Goal: Task Accomplishment & Management: Manage account settings

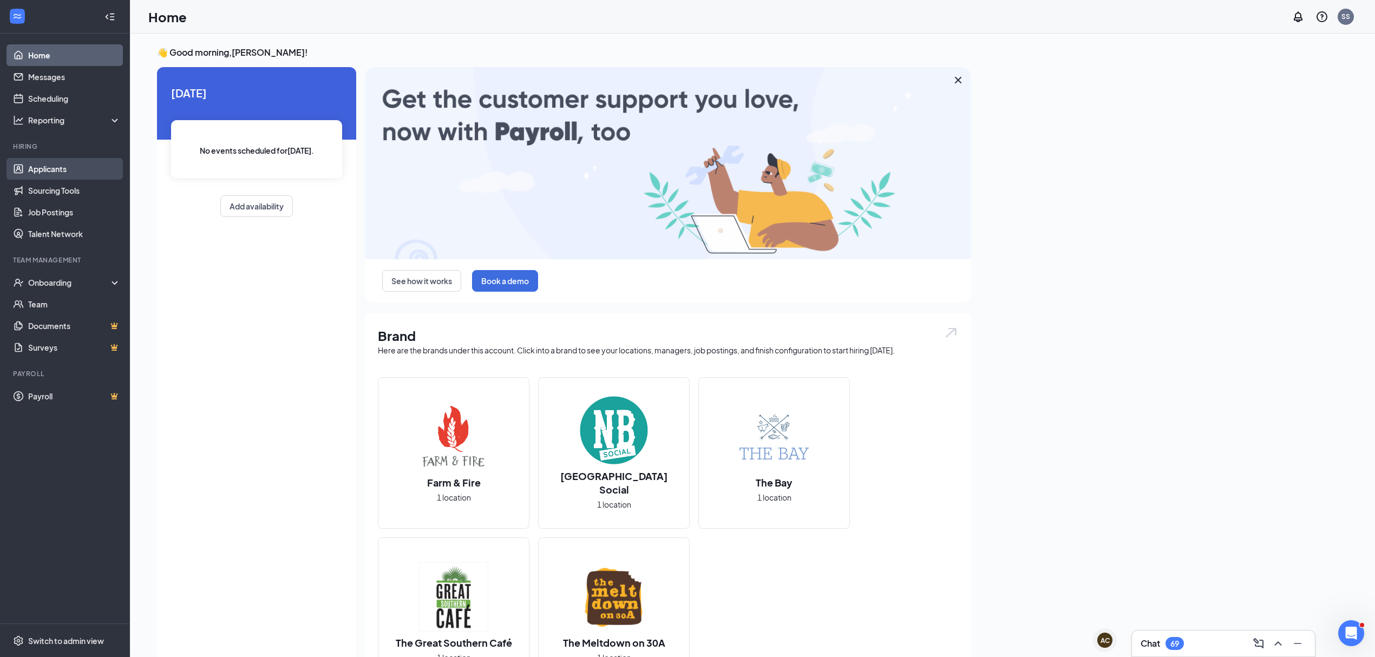
click at [68, 169] on link "Applicants" at bounding box center [74, 169] width 93 height 22
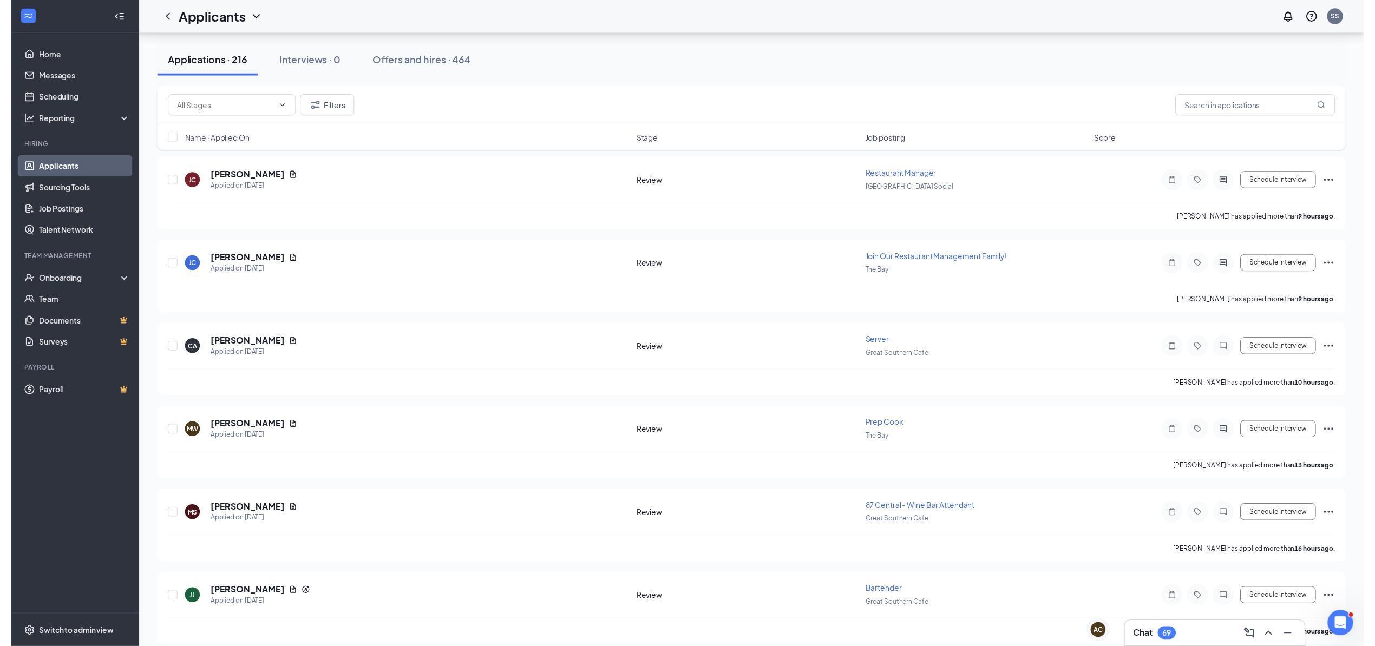
scroll to position [144, 0]
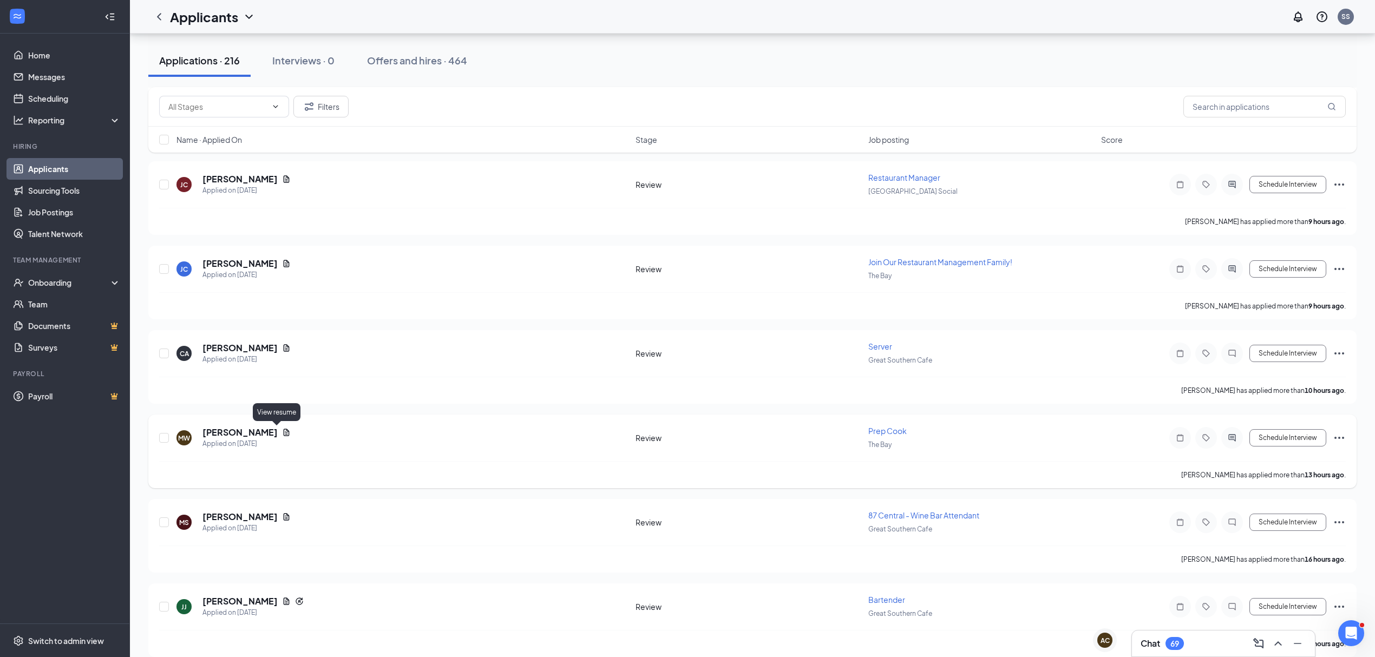
click at [282, 432] on icon "Document" at bounding box center [286, 432] width 9 height 9
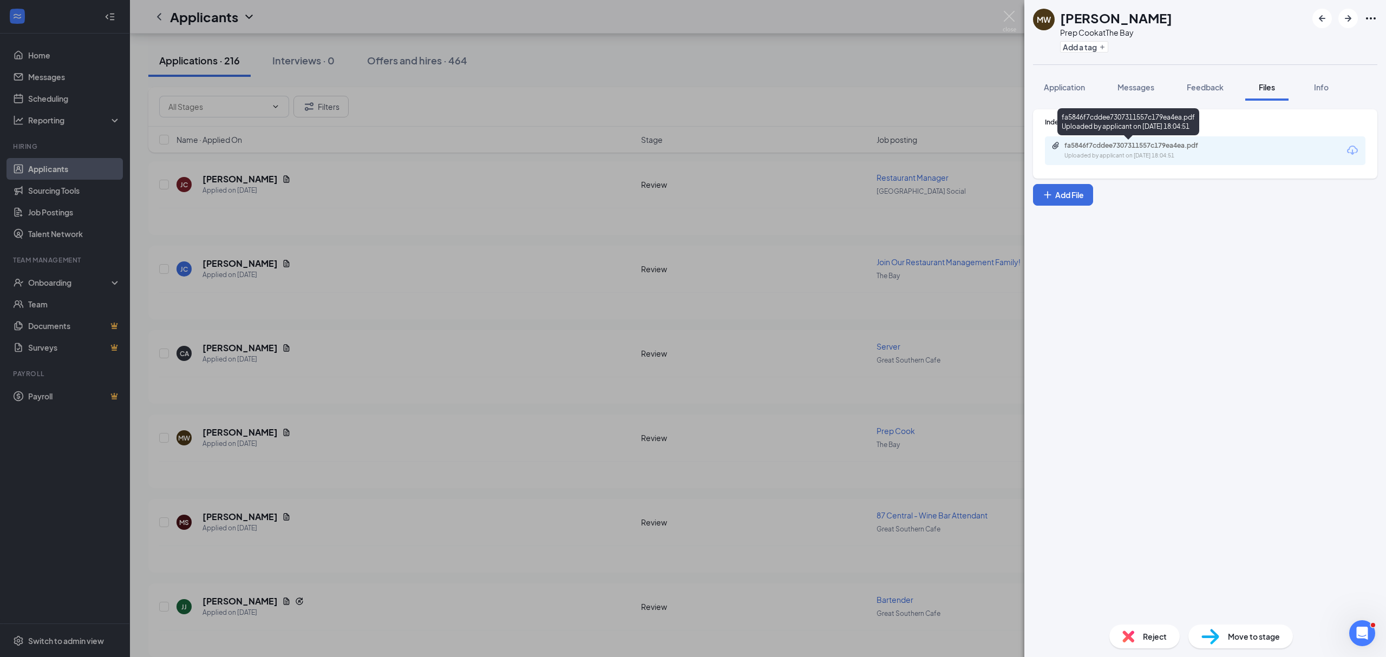
click at [1147, 158] on div "Uploaded by applicant on [DATE] 18:04:51" at bounding box center [1145, 156] width 162 height 9
drag, startPoint x: 1011, startPoint y: 15, endPoint x: 1011, endPoint y: 22, distance: 7.0
click at [1011, 16] on img at bounding box center [1010, 21] width 14 height 21
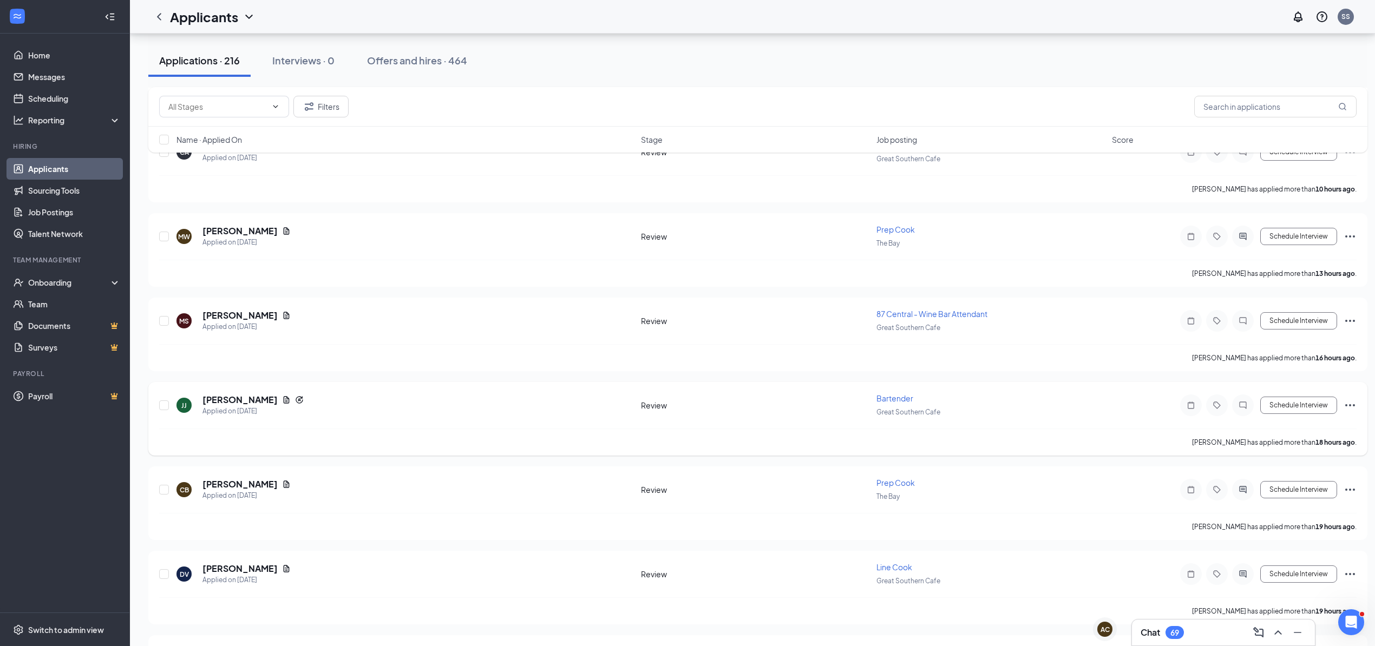
scroll to position [361, 0]
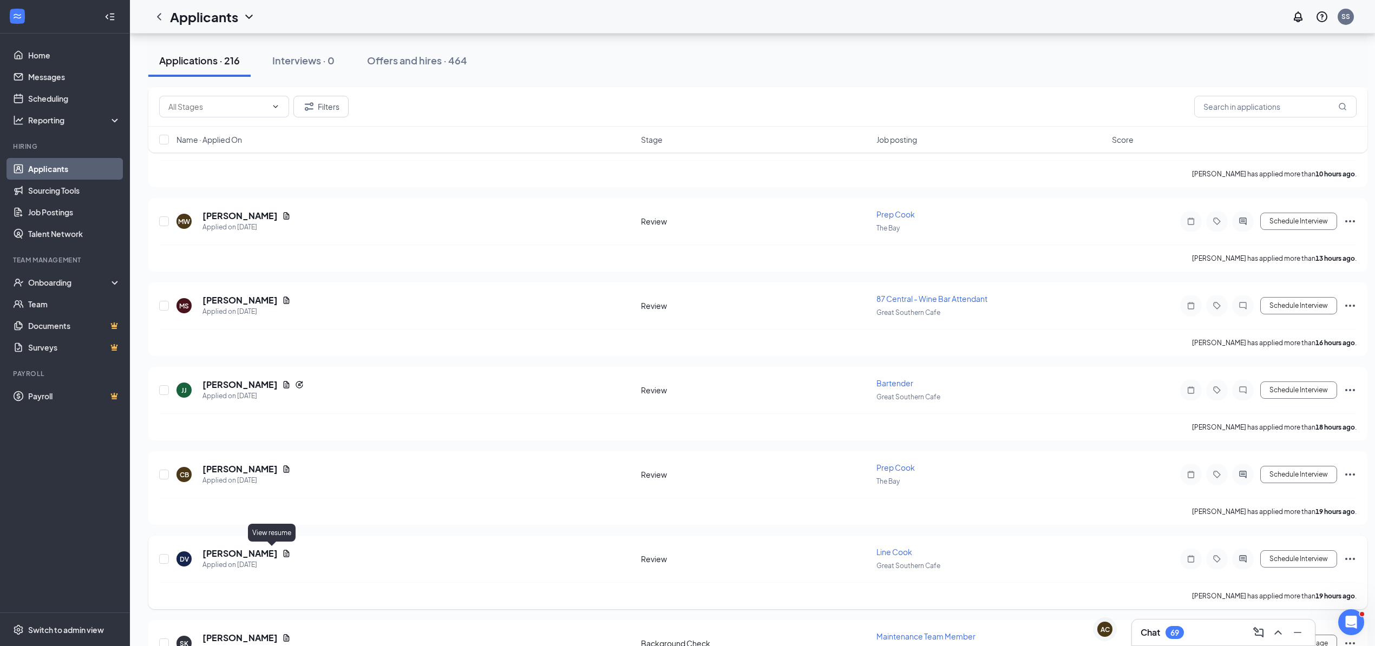
click at [282, 551] on icon "Document" at bounding box center [286, 554] width 9 height 9
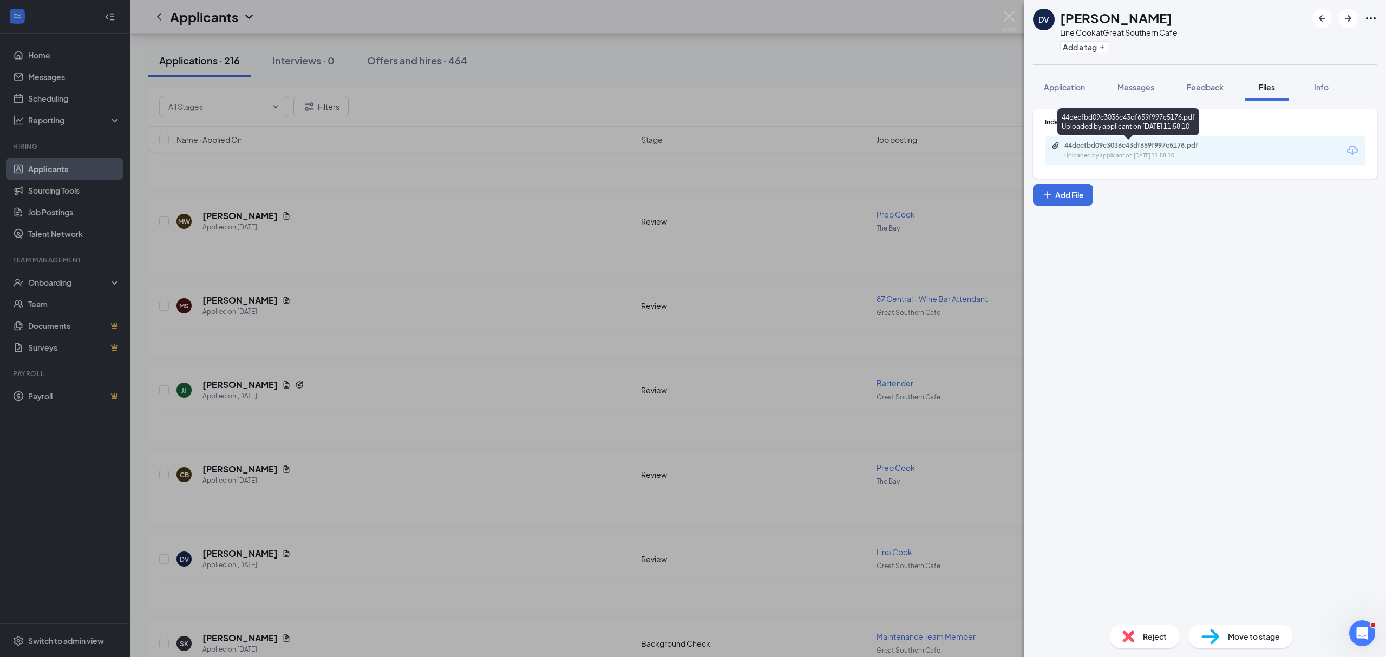
click at [1115, 158] on div "Uploaded by applicant on [DATE] 11:58:10" at bounding box center [1145, 156] width 162 height 9
click at [1009, 14] on img at bounding box center [1010, 21] width 14 height 21
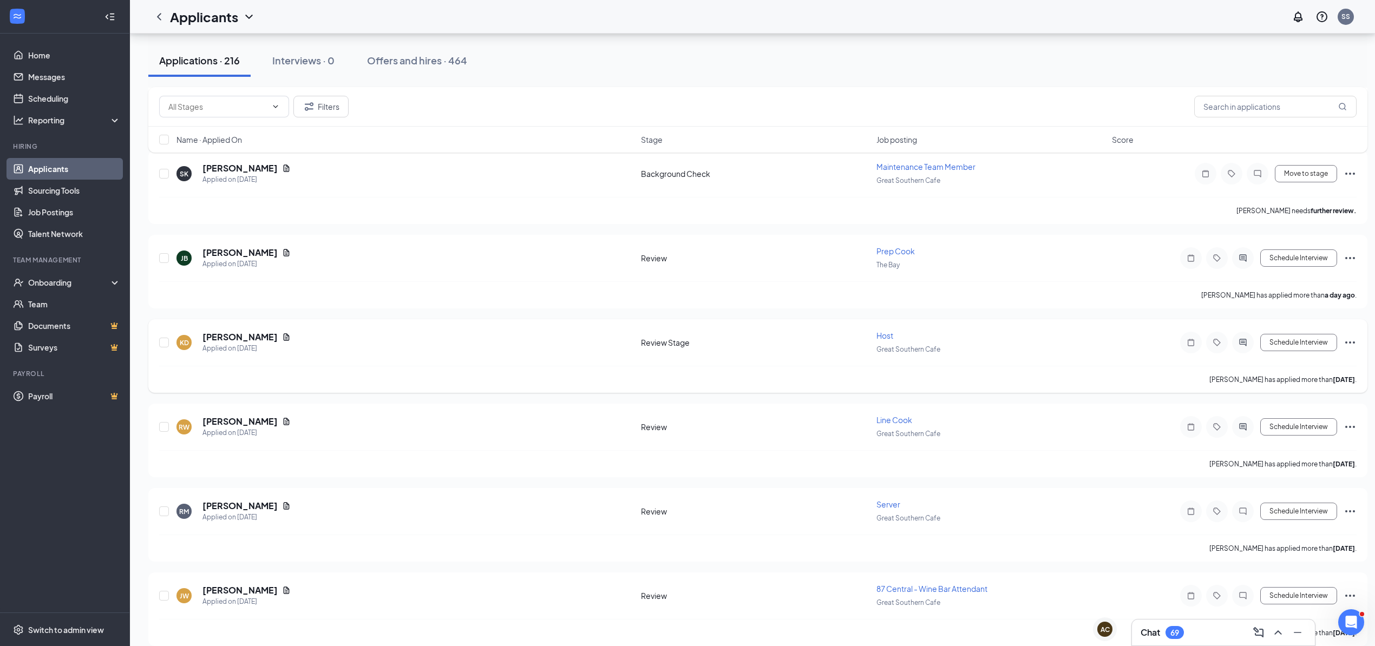
scroll to position [866, 0]
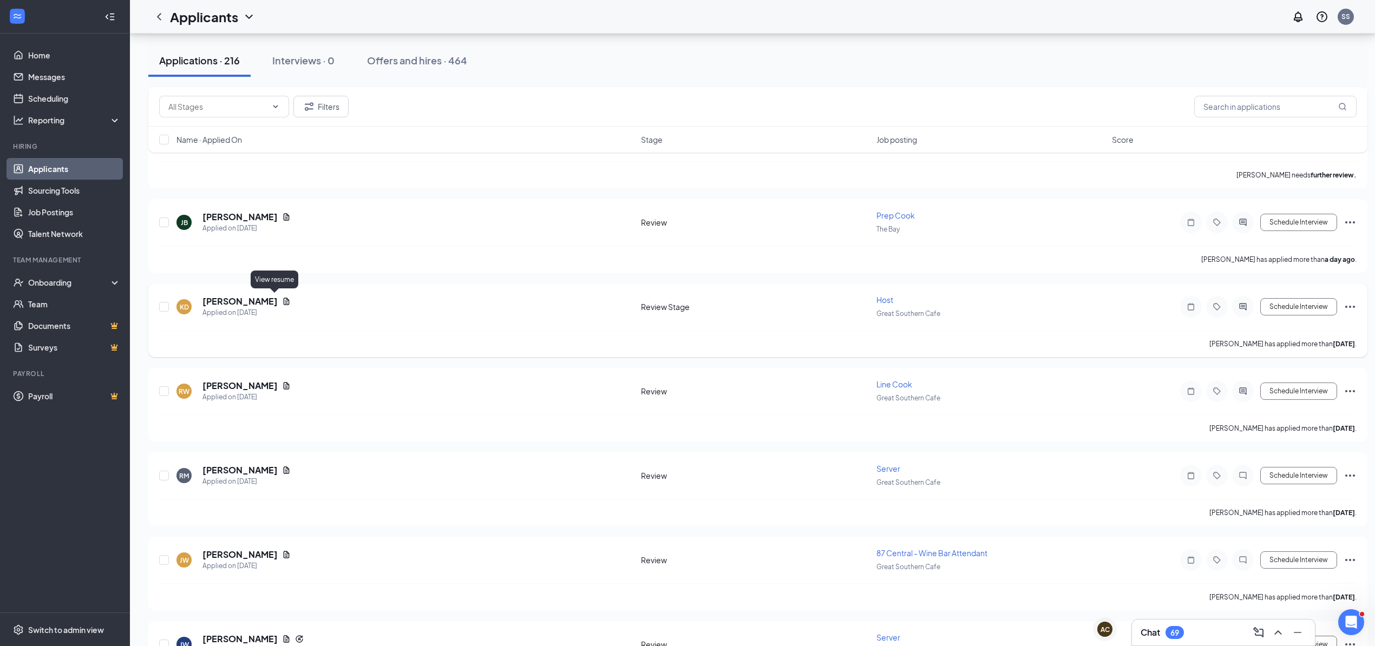
click at [284, 299] on icon "Document" at bounding box center [287, 301] width 6 height 7
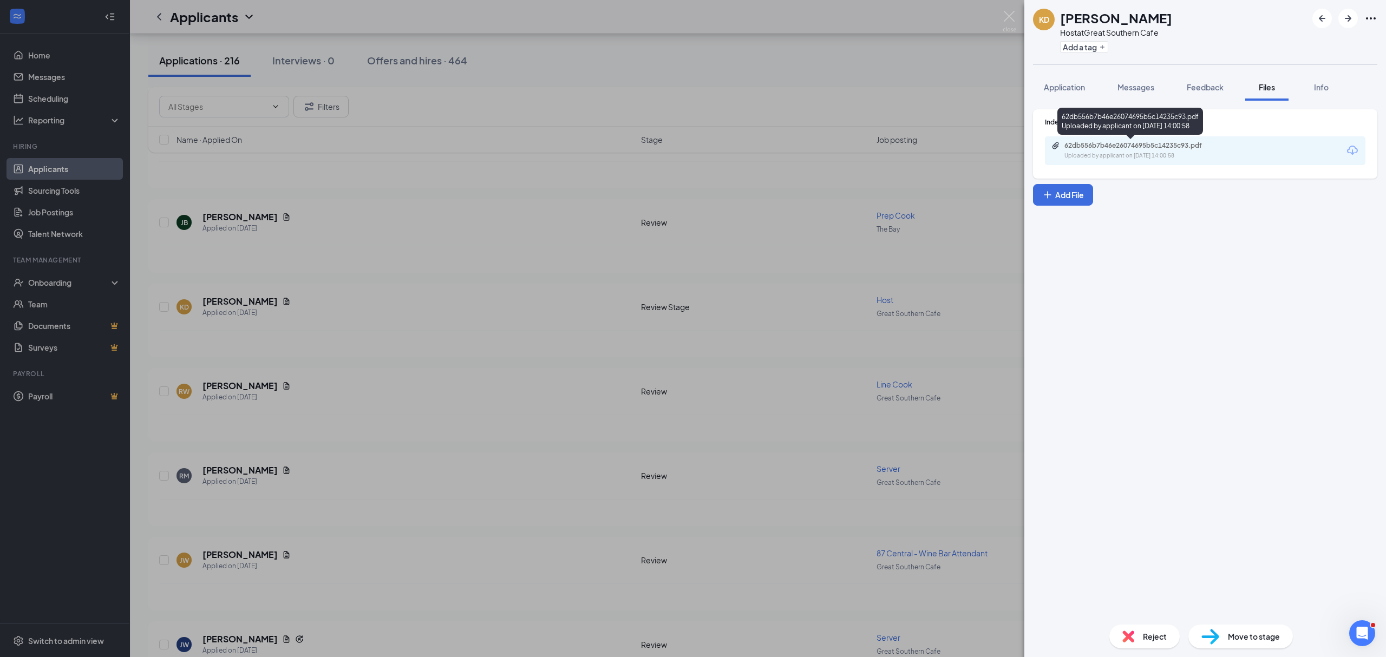
click at [1203, 154] on div "Uploaded by applicant on [DATE] 14:00:58" at bounding box center [1145, 156] width 162 height 9
click at [1005, 13] on img at bounding box center [1010, 21] width 14 height 21
